Goal: Task Accomplishment & Management: Use online tool/utility

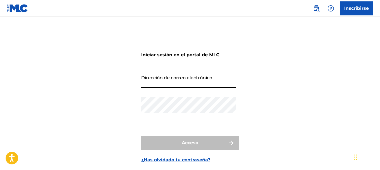
type input "[EMAIL_ADDRESS][DOMAIN_NAME]"
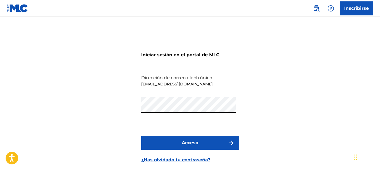
click at [141, 136] on button "Acceso" at bounding box center [190, 143] width 98 height 14
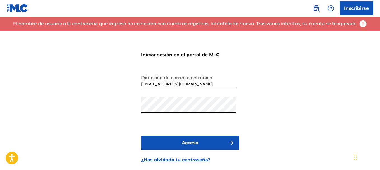
click at [141, 136] on button "Acceso" at bounding box center [190, 143] width 98 height 14
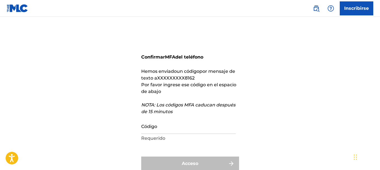
click at [175, 128] on input "Código" at bounding box center [188, 126] width 95 height 16
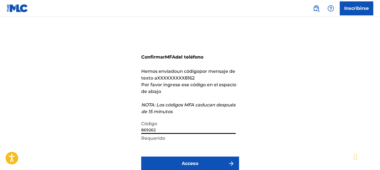
type input "869262"
click at [195, 158] on button "Acceso" at bounding box center [190, 163] width 98 height 14
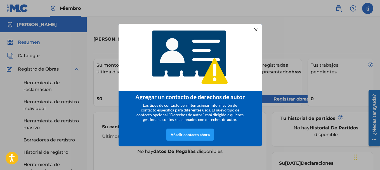
click at [256, 30] on div at bounding box center [255, 29] width 7 height 7
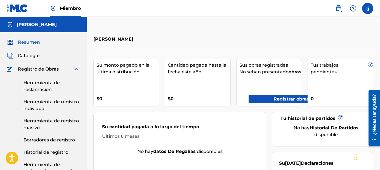
scroll to position [28, 0]
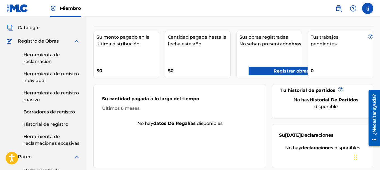
click at [50, 57] on link "Herramienta de reclamación" at bounding box center [51, 57] width 57 height 13
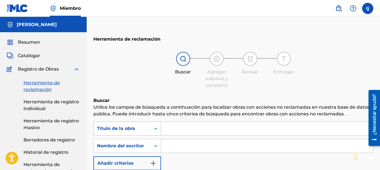
scroll to position [28, 0]
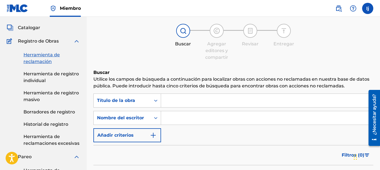
click at [170, 117] on input "Formulario de búsqueda" at bounding box center [267, 117] width 212 height 13
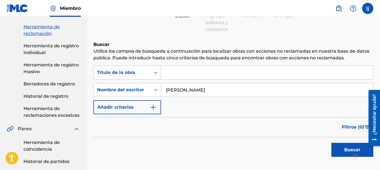
type input "[PERSON_NAME]"
click at [346, 145] on button "Buscar" at bounding box center [352, 150] width 42 height 14
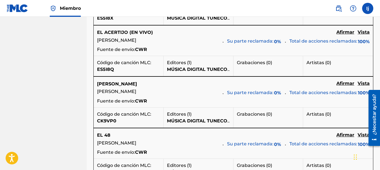
scroll to position [615, 0]
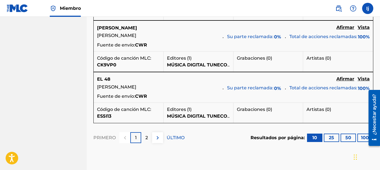
click at [360, 136] on button "100" at bounding box center [364, 137] width 15 height 8
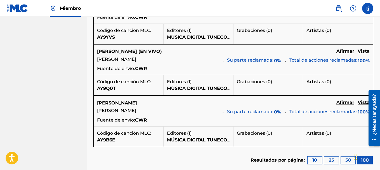
scroll to position [1009, 0]
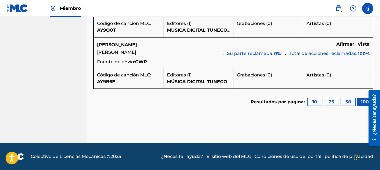
click at [349, 43] on font "Afirmar" at bounding box center [345, 43] width 18 height 5
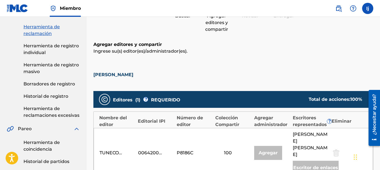
scroll to position [84, 0]
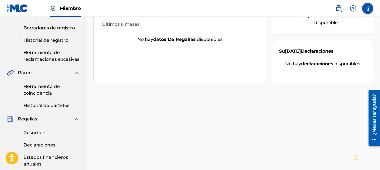
scroll to position [140, 0]
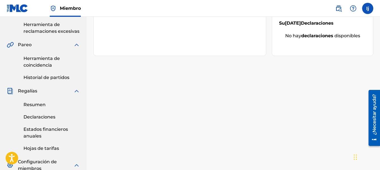
click at [36, 104] on font "Resumen" at bounding box center [34, 104] width 22 height 5
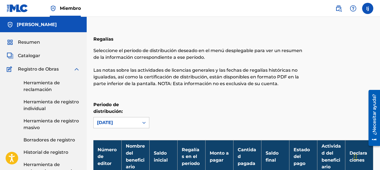
click at [38, 56] on font "Catalogar" at bounding box center [29, 55] width 22 height 5
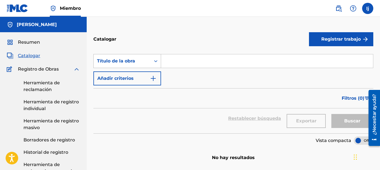
click at [147, 62] on div "Título de la obra" at bounding box center [122, 61] width 57 height 11
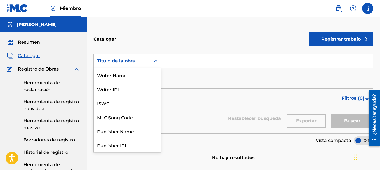
scroll to position [84, 0]
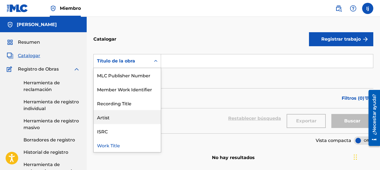
click at [139, 116] on div "Artist" at bounding box center [127, 117] width 67 height 14
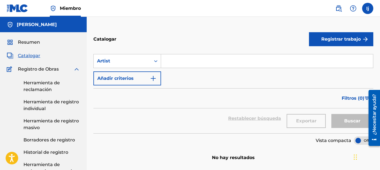
click at [181, 64] on input "Formulario de búsqueda" at bounding box center [267, 60] width 212 height 13
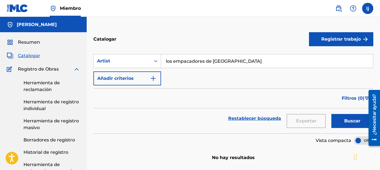
type input "los empacadores de [GEOGRAPHIC_DATA]"
click at [331, 114] on button "Buscar" at bounding box center [352, 121] width 42 height 14
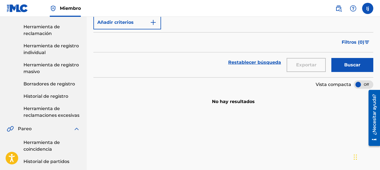
click at [347, 67] on font "Buscar" at bounding box center [352, 64] width 16 height 5
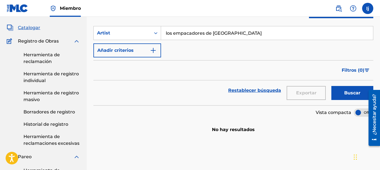
scroll to position [0, 0]
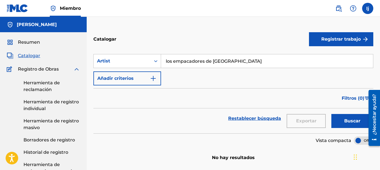
click at [43, 85] on link "Herramienta de reclamación" at bounding box center [51, 85] width 57 height 13
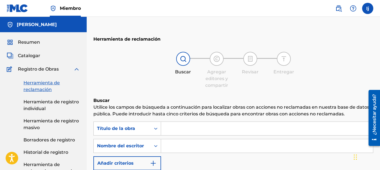
scroll to position [28, 0]
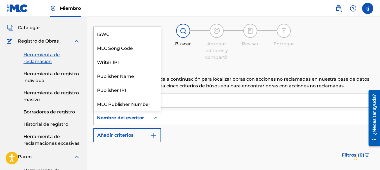
click at [156, 117] on icon "Formulario de búsqueda" at bounding box center [156, 118] width 6 height 6
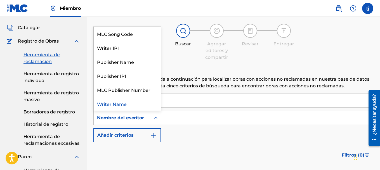
click at [178, 118] on input "Formulario de búsqueda" at bounding box center [267, 117] width 212 height 13
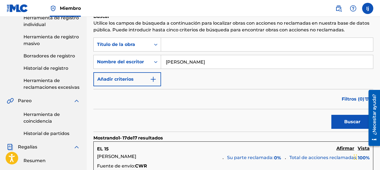
click at [339, 123] on button "Buscar" at bounding box center [352, 122] width 42 height 14
drag, startPoint x: 202, startPoint y: 61, endPoint x: 243, endPoint y: 61, distance: 40.6
click at [243, 61] on input "[PERSON_NAME]" at bounding box center [267, 61] width 212 height 13
click at [331, 115] on button "Buscar" at bounding box center [352, 122] width 42 height 14
click at [174, 63] on input "[PERSON_NAME]" at bounding box center [267, 61] width 212 height 13
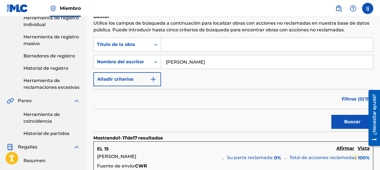
click at [331, 115] on button "Buscar" at bounding box center [352, 122] width 42 height 14
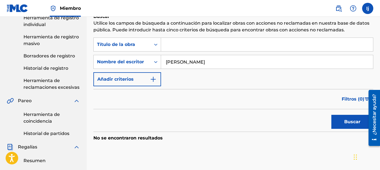
click at [209, 58] on input "[PERSON_NAME]" at bounding box center [267, 61] width 212 height 13
type input "[PERSON_NAME]"
click at [331, 115] on button "Buscar" at bounding box center [352, 122] width 42 height 14
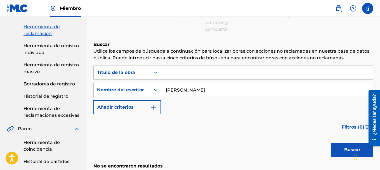
click at [42, 65] on font "Herramienta de registro masivo" at bounding box center [50, 68] width 55 height 12
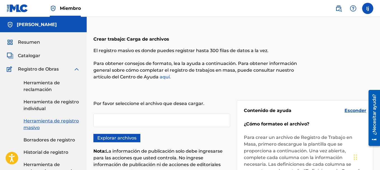
scroll to position [28, 0]
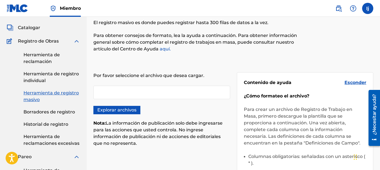
click at [43, 124] on font "Historial de registro" at bounding box center [45, 123] width 45 height 5
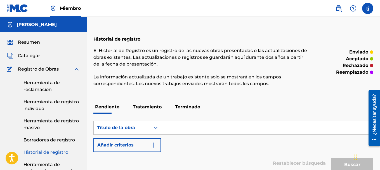
click at [153, 107] on font "Tratamiento" at bounding box center [147, 106] width 29 height 5
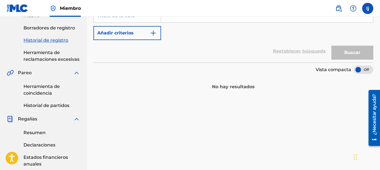
scroll to position [168, 0]
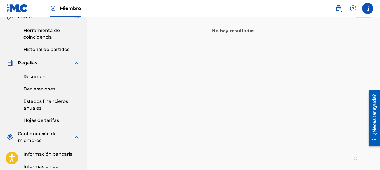
click at [39, 78] on font "Resumen" at bounding box center [34, 76] width 22 height 5
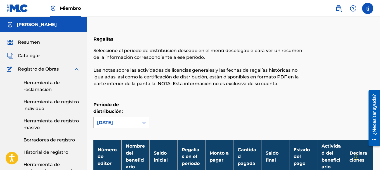
click at [31, 41] on font "Resumen" at bounding box center [29, 41] width 22 height 5
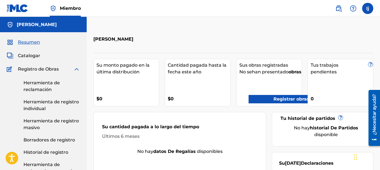
click at [280, 102] on font "Registrar obras" at bounding box center [292, 98] width 36 height 5
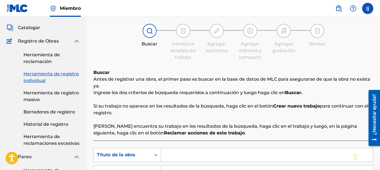
scroll to position [84, 0]
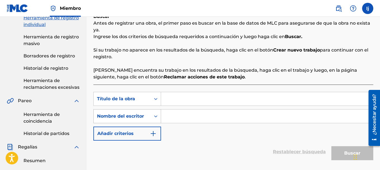
click at [137, 114] on font "Nombre del escritor" at bounding box center [120, 115] width 47 height 5
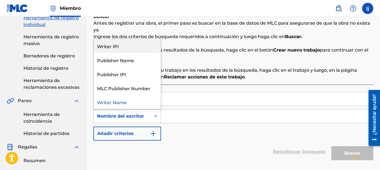
click at [127, 49] on div "Writer IPI" at bounding box center [127, 46] width 67 height 14
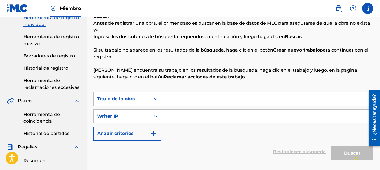
click at [176, 114] on input "Formulario de búsqueda" at bounding box center [267, 115] width 212 height 13
paste input "01119394649"
type input "01119394649"
click at [329, 136] on div "Búsqueda con criterios b1c77944-8b0d-4dfa-bd12-b7ec51e065d3 Título de la obra S…" at bounding box center [233, 116] width 280 height 49
click at [272, 120] on input "01119394649" at bounding box center [267, 115] width 212 height 13
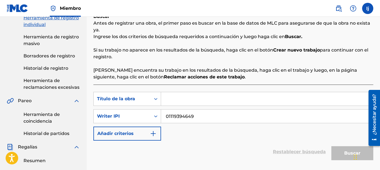
scroll to position [140, 0]
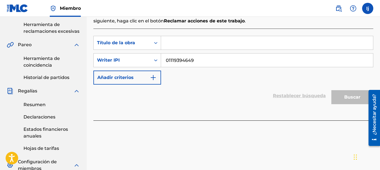
click at [348, 96] on div "Buscar" at bounding box center [351, 95] width 45 height 22
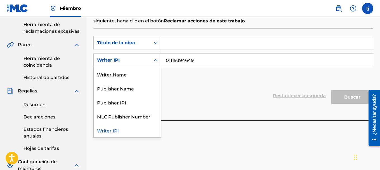
click at [145, 58] on div "Writer IPI" at bounding box center [122, 60] width 50 height 7
click at [138, 103] on div "Publisher IPI" at bounding box center [127, 102] width 67 height 14
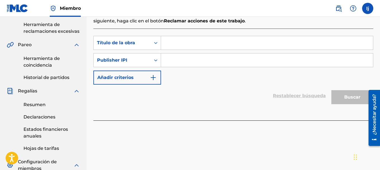
click at [191, 61] on input "Formulario de búsqueda" at bounding box center [267, 59] width 212 height 13
paste input "01119394649"
type input "01119394649"
click at [219, 76] on div "Búsqueda con criterios b1c77944-8b0d-4dfa-bd12-b7ec51e065d3 Título de la obra S…" at bounding box center [233, 60] width 280 height 49
click at [178, 60] on input "01119394649" at bounding box center [267, 59] width 212 height 13
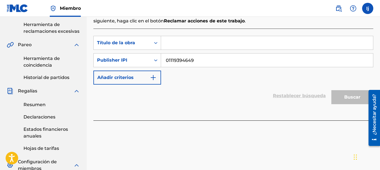
click at [178, 60] on input "01119394649" at bounding box center [267, 59] width 212 height 13
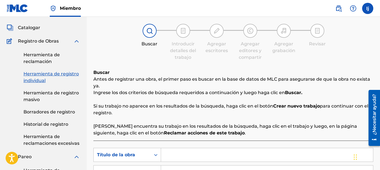
scroll to position [0, 0]
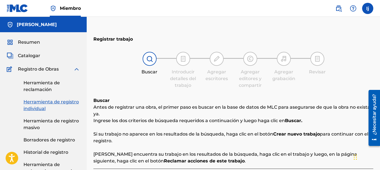
click at [50, 87] on font "Herramienta de reclamación" at bounding box center [41, 86] width 36 height 12
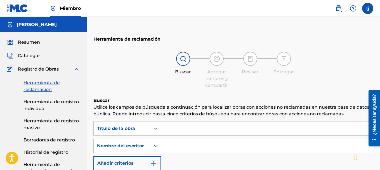
click at [182, 145] on input "Formulario de búsqueda" at bounding box center [267, 145] width 212 height 13
paste input "01119394649"
type input "01119394649"
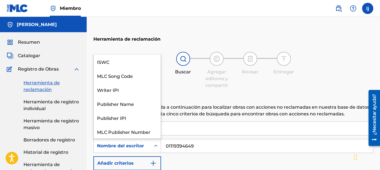
click at [151, 140] on div "Formulario de búsqueda" at bounding box center [156, 145] width 10 height 13
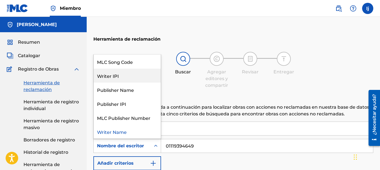
click at [114, 78] on div "Writer IPI" at bounding box center [127, 76] width 67 height 14
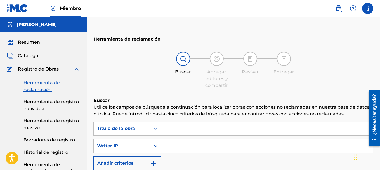
click at [185, 142] on input "Formulario de búsqueda" at bounding box center [267, 145] width 212 height 13
paste input "01119394649"
click at [149, 84] on div "Buscar Agregar editores y compartir Revisar [PERSON_NAME]" at bounding box center [233, 70] width 280 height 37
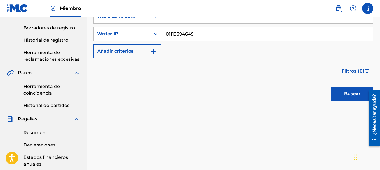
click at [345, 91] on font "Buscar" at bounding box center [352, 93] width 16 height 5
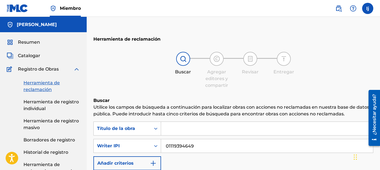
scroll to position [28, 0]
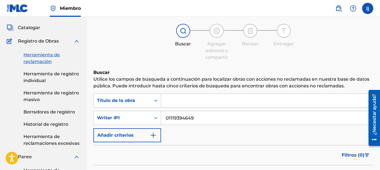
click at [176, 115] on input "01119394649" at bounding box center [267, 117] width 212 height 13
paste input "747"
click at [210, 129] on div "BuscarConCriterios7a039e56-cdef-42f6-9c7b-080858fef34c Título de la obra Search…" at bounding box center [233, 117] width 280 height 49
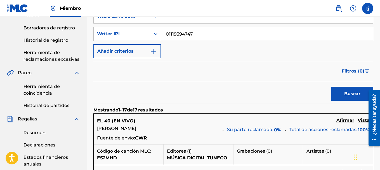
click at [344, 93] on button "Buscar" at bounding box center [352, 94] width 42 height 14
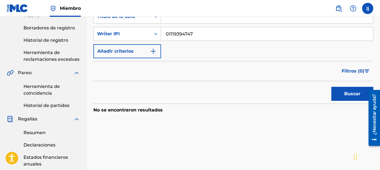
click at [177, 29] on input "01119394747" at bounding box center [267, 33] width 212 height 13
click at [178, 29] on input "01119394747" at bounding box center [267, 33] width 212 height 13
paste input "845"
type input "01119394845"
click at [349, 93] on font "Buscar" at bounding box center [352, 93] width 16 height 5
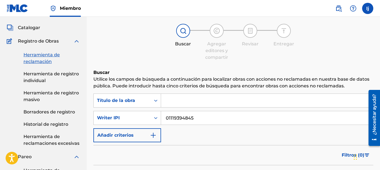
scroll to position [84, 0]
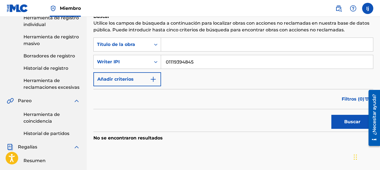
click at [181, 57] on input "01119394845" at bounding box center [267, 61] width 212 height 13
click at [180, 60] on input "01119394845" at bounding box center [267, 61] width 212 height 13
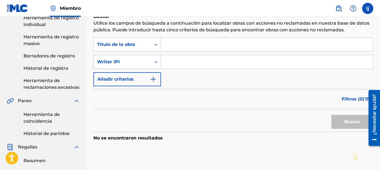
click at [140, 60] on div "Writer IPI" at bounding box center [122, 61] width 50 height 7
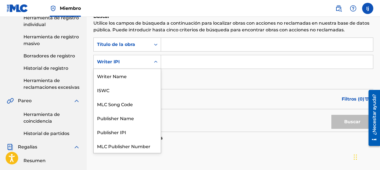
scroll to position [14, 0]
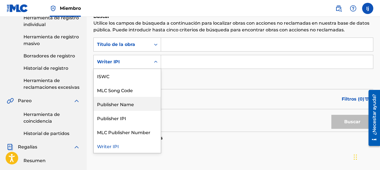
click at [135, 105] on div "Publisher Name" at bounding box center [127, 104] width 67 height 14
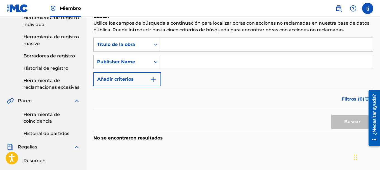
click at [168, 63] on input "Formulario de búsqueda" at bounding box center [267, 61] width 212 height 13
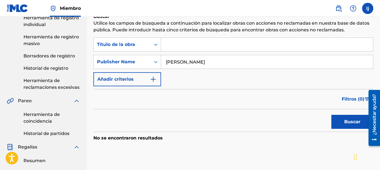
click at [331, 115] on button "Buscar" at bounding box center [352, 122] width 42 height 14
type input "[PERSON_NAME]"
click at [350, 121] on font "Buscar" at bounding box center [352, 121] width 16 height 5
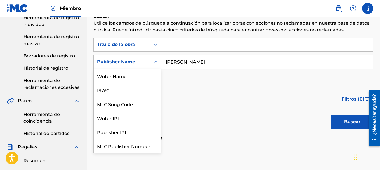
click at [134, 60] on div "Publisher Name" at bounding box center [122, 61] width 50 height 7
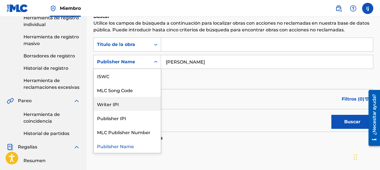
scroll to position [0, 0]
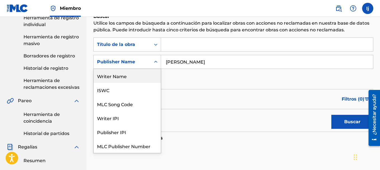
click at [119, 76] on div "Writer Name" at bounding box center [127, 76] width 67 height 14
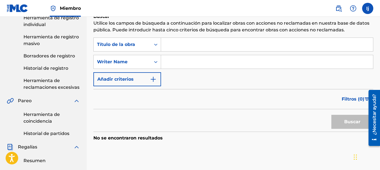
click at [224, 60] on input "Formulario de búsqueda" at bounding box center [267, 61] width 212 height 13
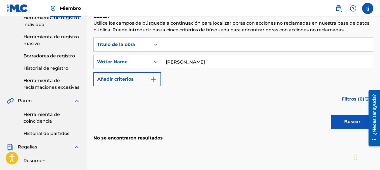
click at [346, 119] on font "Buscar" at bounding box center [352, 121] width 16 height 5
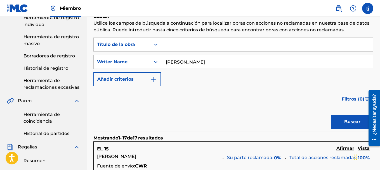
click at [193, 62] on input "[PERSON_NAME]" at bounding box center [267, 61] width 212 height 13
click at [331, 115] on button "Buscar" at bounding box center [352, 122] width 42 height 14
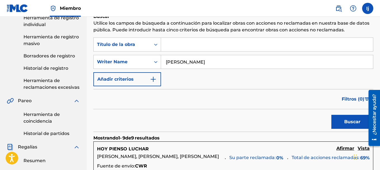
click at [203, 61] on input "[PERSON_NAME]" at bounding box center [267, 61] width 212 height 13
click at [331, 115] on button "Buscar" at bounding box center [352, 122] width 42 height 14
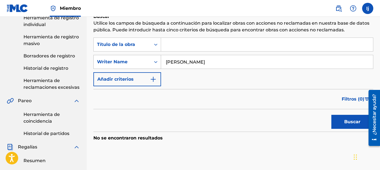
drag, startPoint x: 180, startPoint y: 61, endPoint x: 107, endPoint y: 57, distance: 73.4
click at [104, 59] on div "SearchWithCriteria20d3425b-e116-4edf-bff4-add225789feb Writer Name [PERSON_NAME]" at bounding box center [233, 62] width 280 height 14
click at [331, 115] on button "Buscar" at bounding box center [352, 122] width 42 height 14
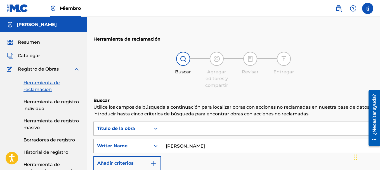
drag, startPoint x: 200, startPoint y: 143, endPoint x: 107, endPoint y: 143, distance: 92.3
click at [107, 143] on div "SearchWithCriteria20d3425b-e116-4edf-bff4-add225789feb Writer Name [PERSON_NAME]" at bounding box center [256, 146] width 327 height 14
type input "[PERSON_NAME]"
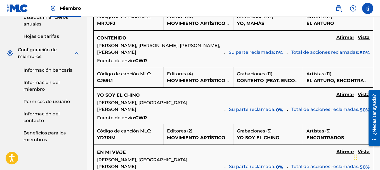
scroll to position [280, 0]
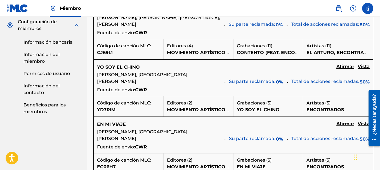
click at [364, 69] on font "Vista" at bounding box center [364, 66] width 12 height 5
